Goal: Check status: Check status

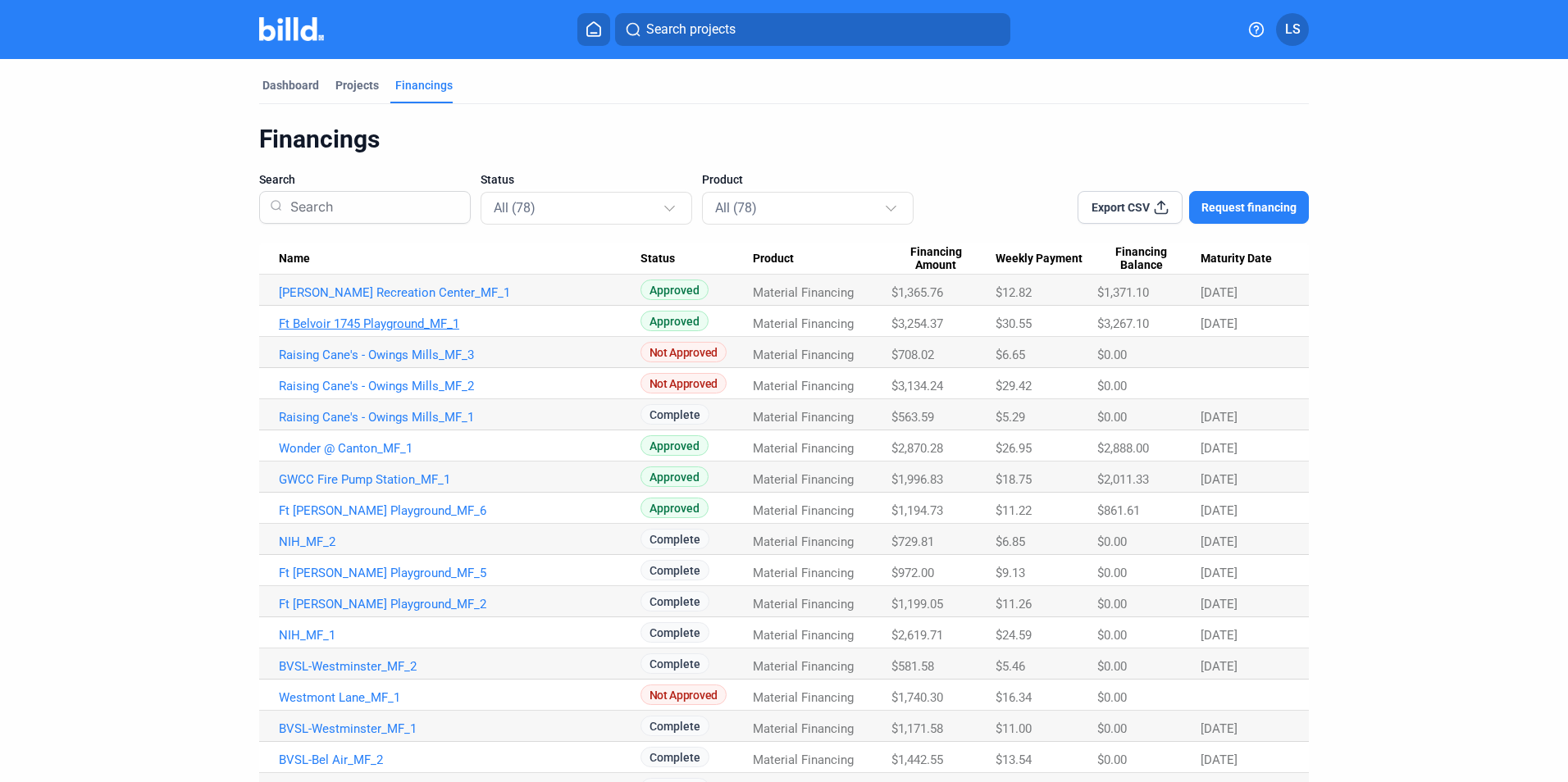
click at [403, 324] on link "Ft Belvoir 1745 Playground_MF_1" at bounding box center [460, 324] width 362 height 15
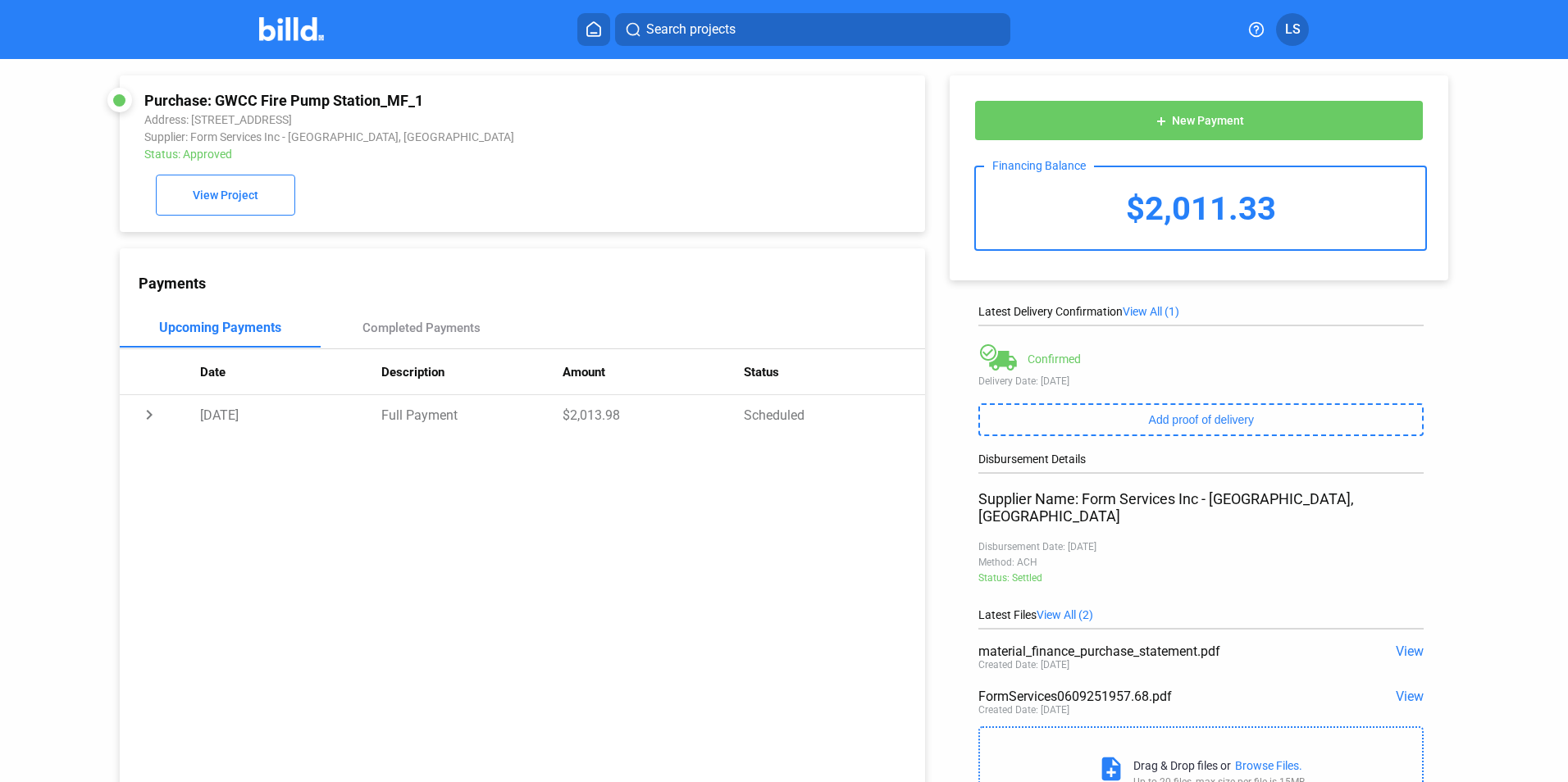
click at [594, 36] on icon at bounding box center [593, 29] width 16 height 16
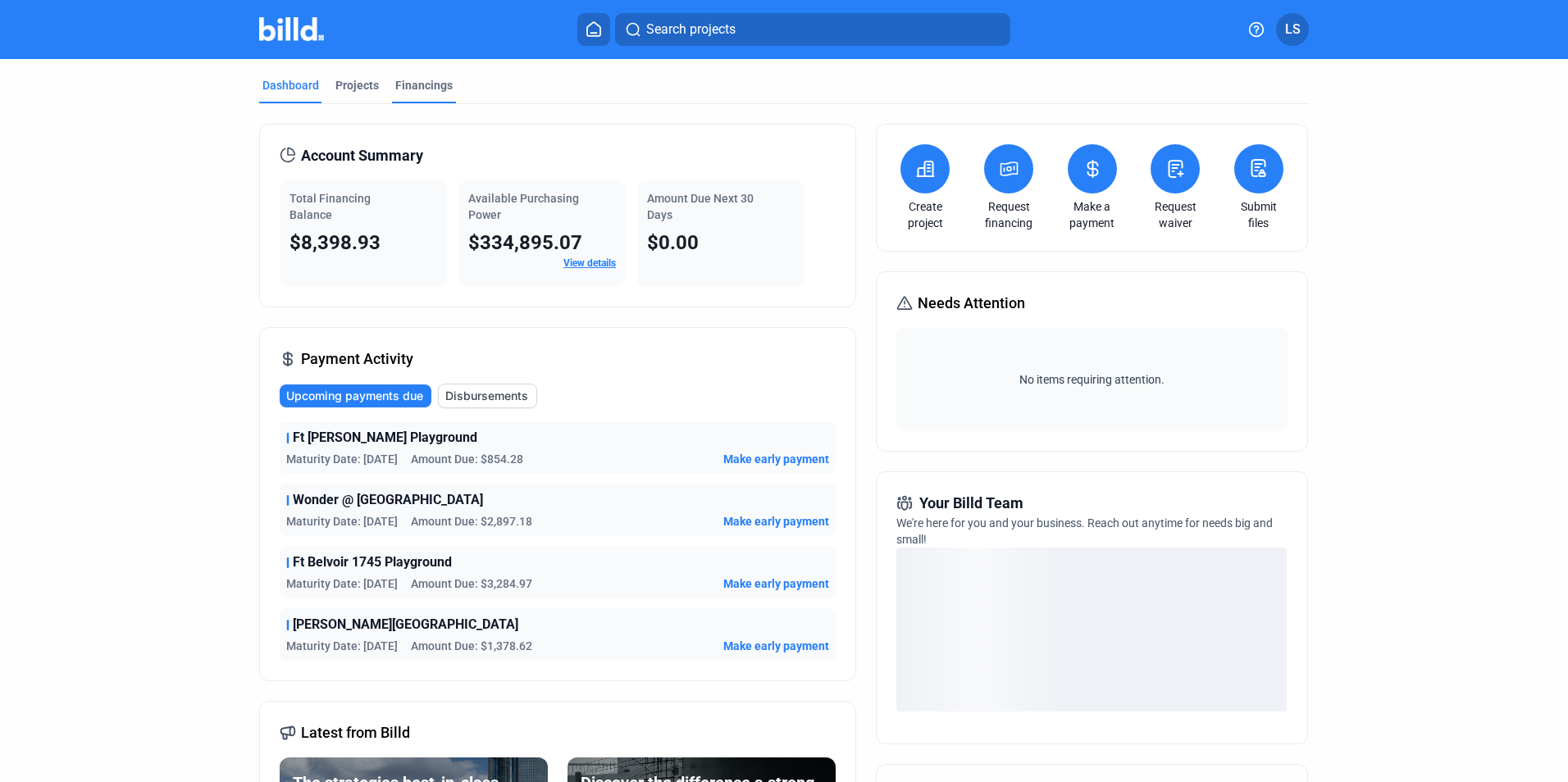
click at [413, 85] on div "Financings" at bounding box center [423, 85] width 57 height 16
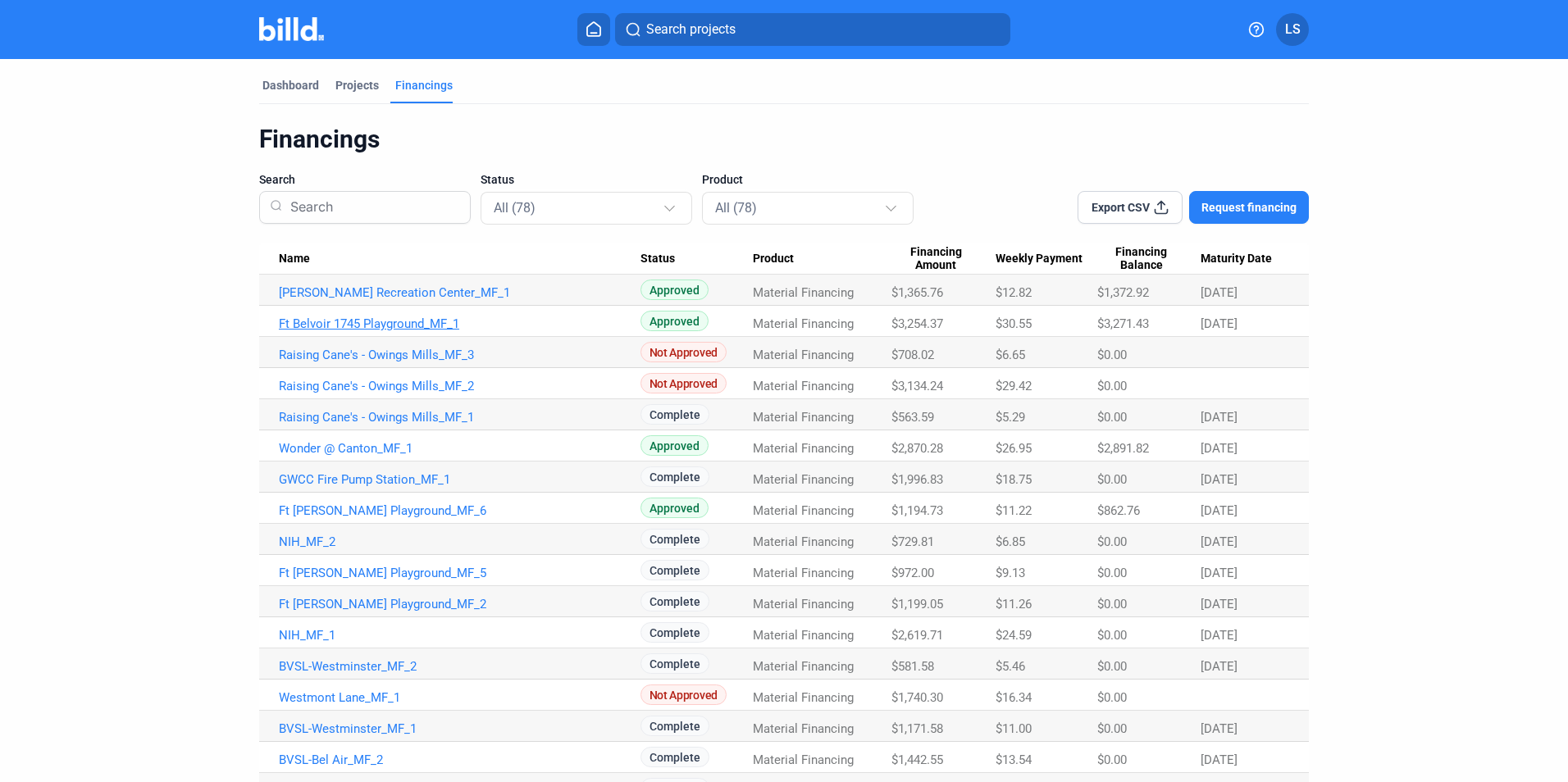
click at [394, 323] on link "Ft Belvoir 1745 Playground_MF_1" at bounding box center [460, 324] width 362 height 15
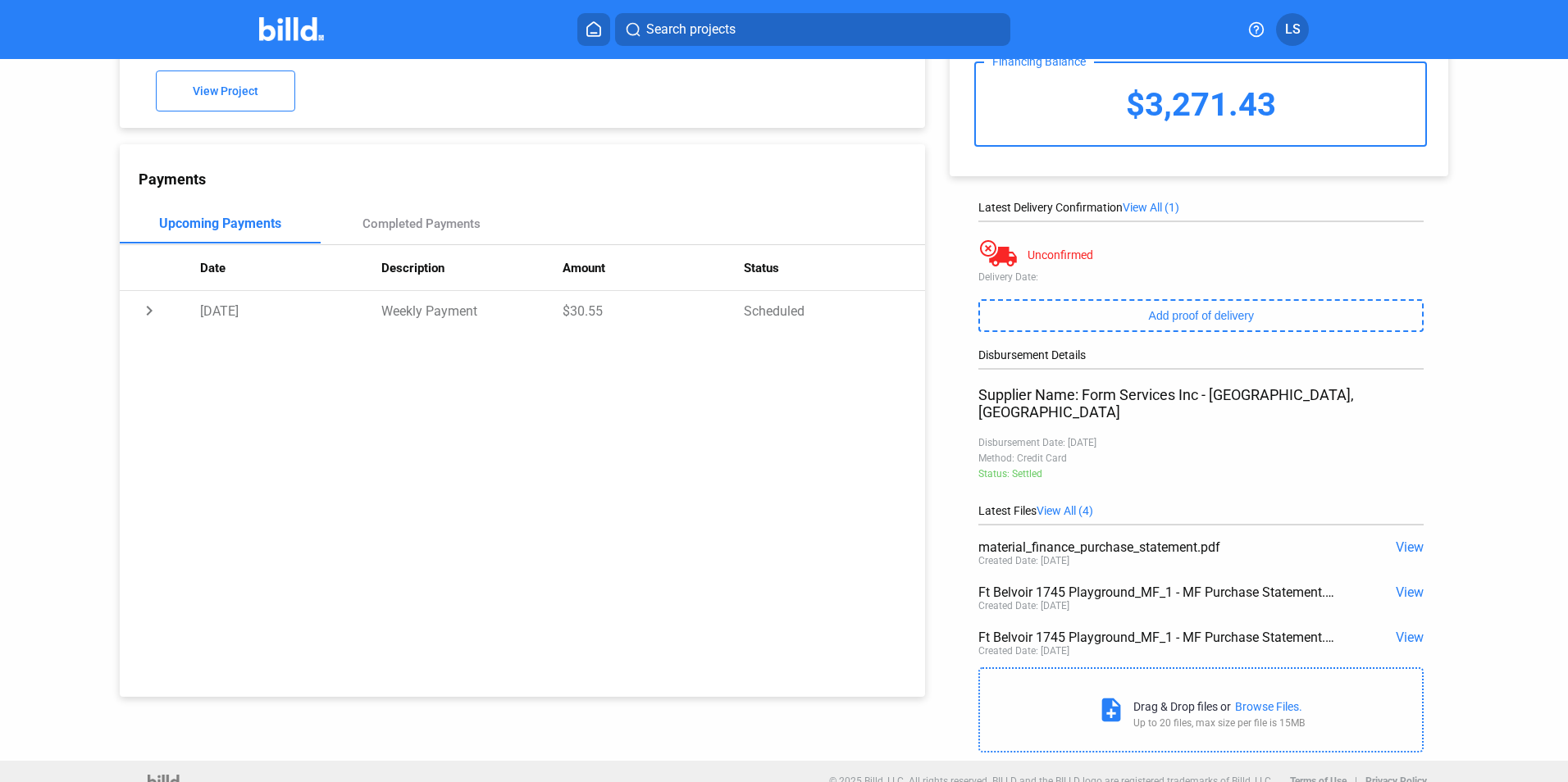
scroll to position [110, 0]
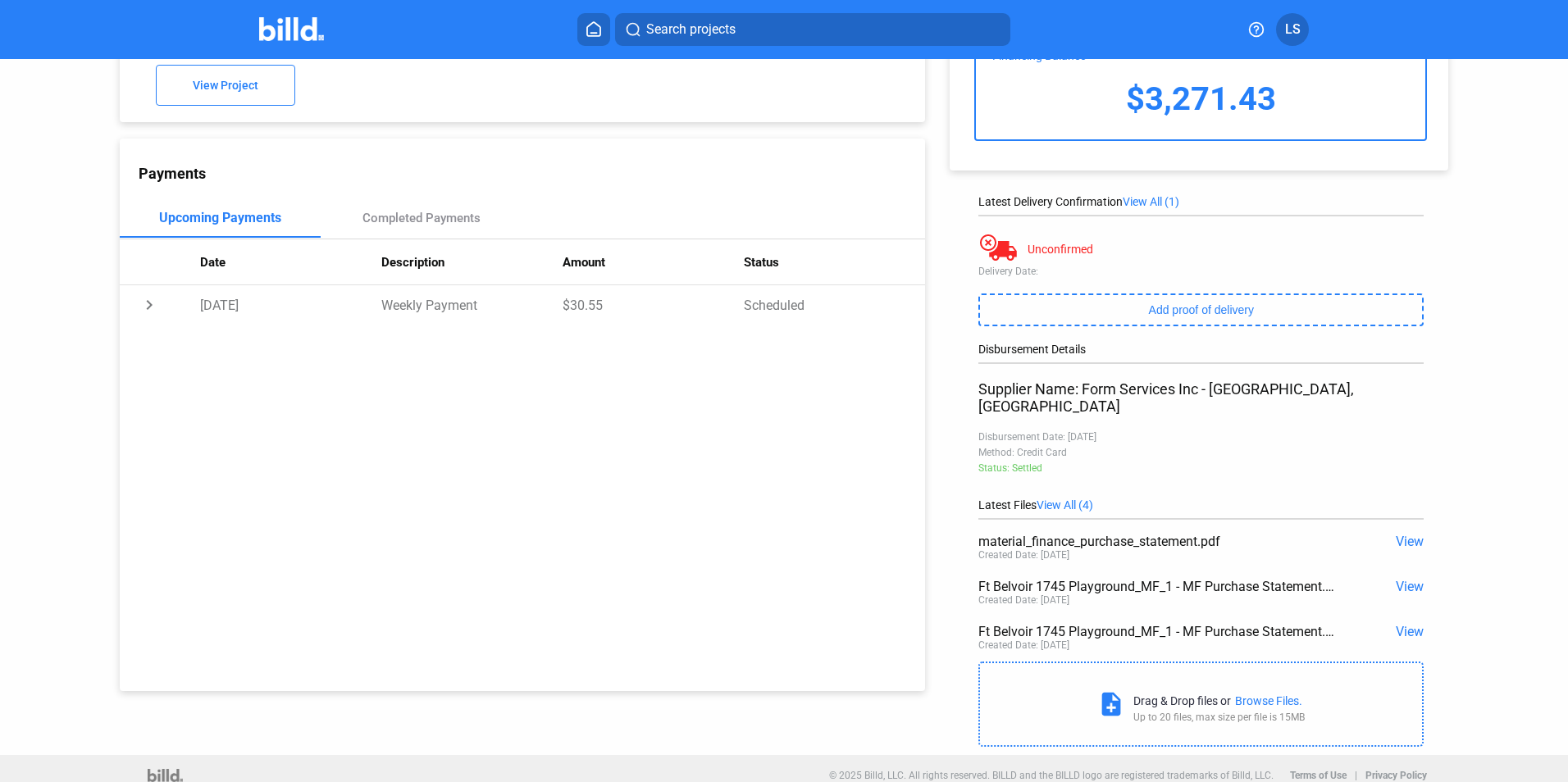
click at [1266, 695] on div "Browse Files." at bounding box center [1268, 701] width 68 height 13
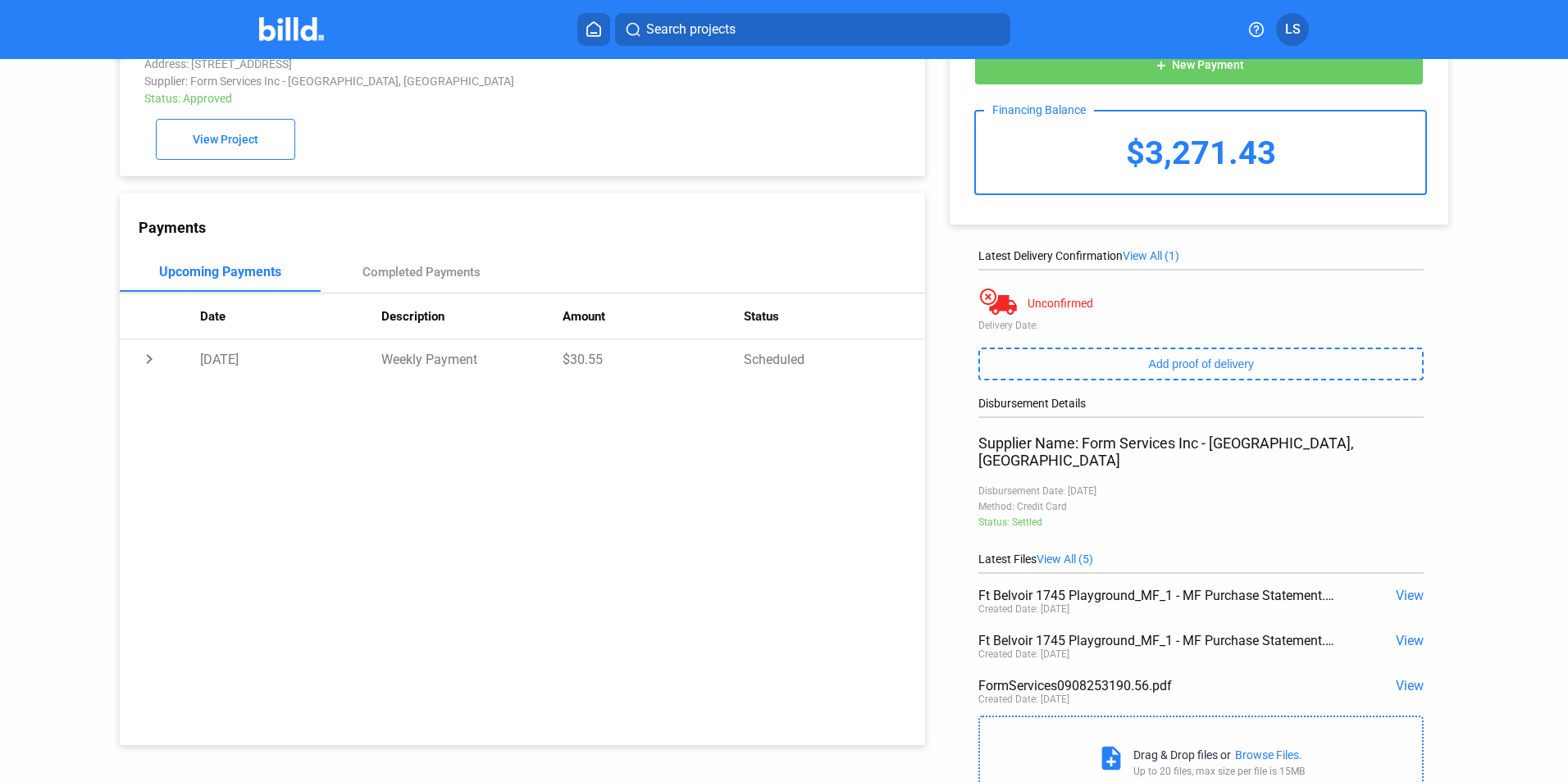
scroll to position [0, 0]
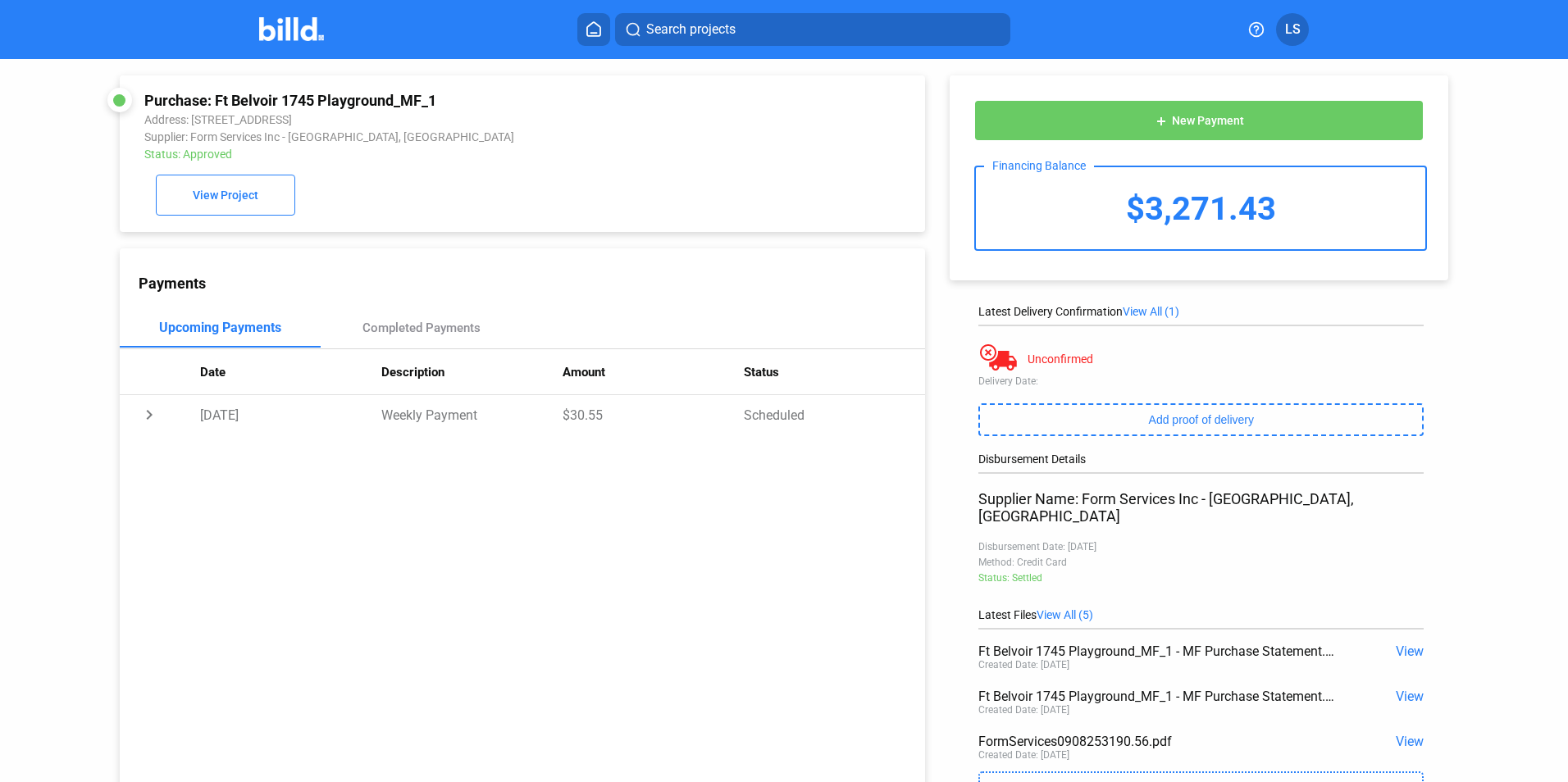
click at [1399, 643] on span "View" at bounding box center [1410, 651] width 28 height 16
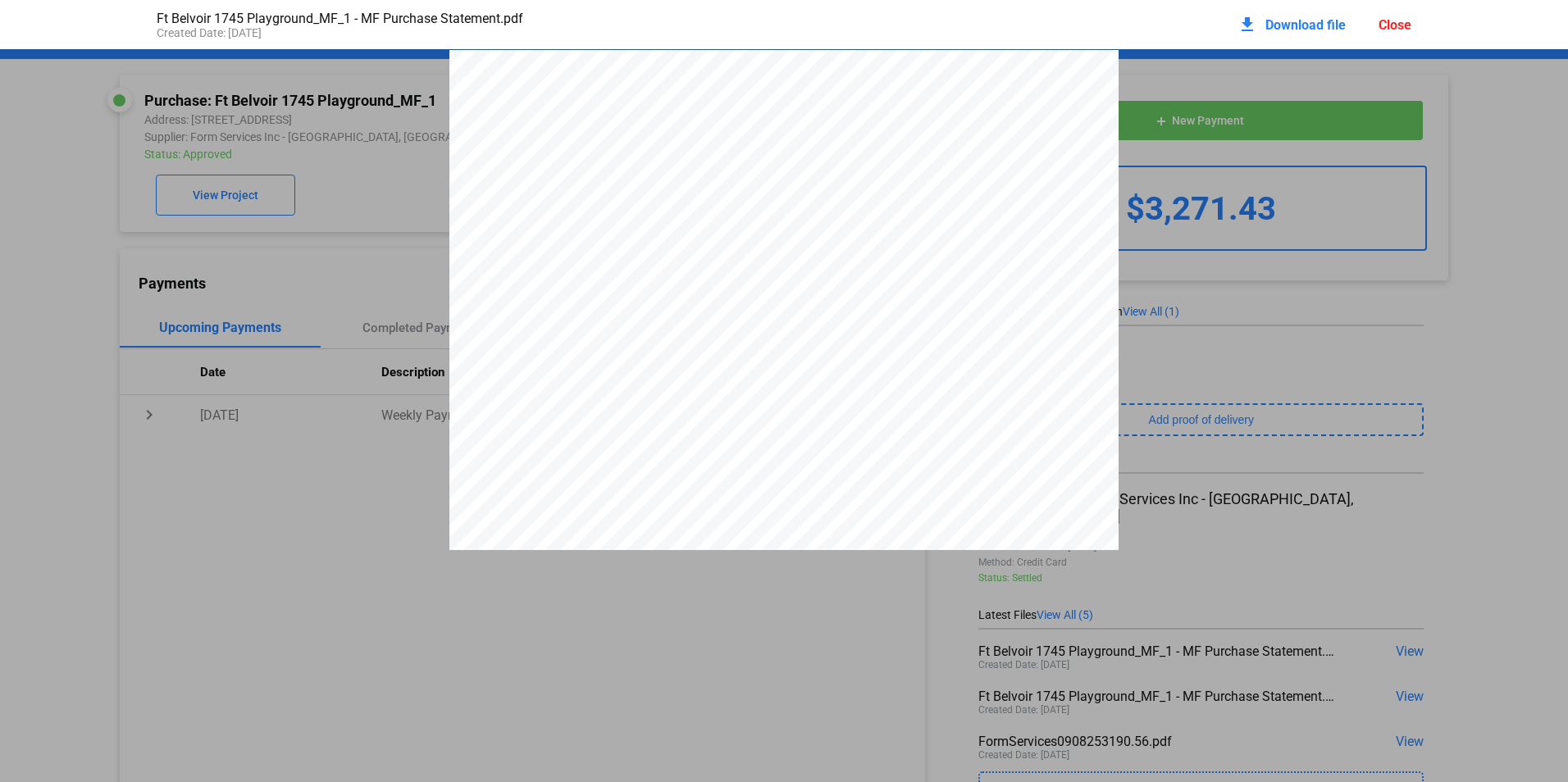
click at [1395, 23] on div "Close" at bounding box center [1395, 25] width 33 height 16
